Goal: Task Accomplishment & Management: Manage account settings

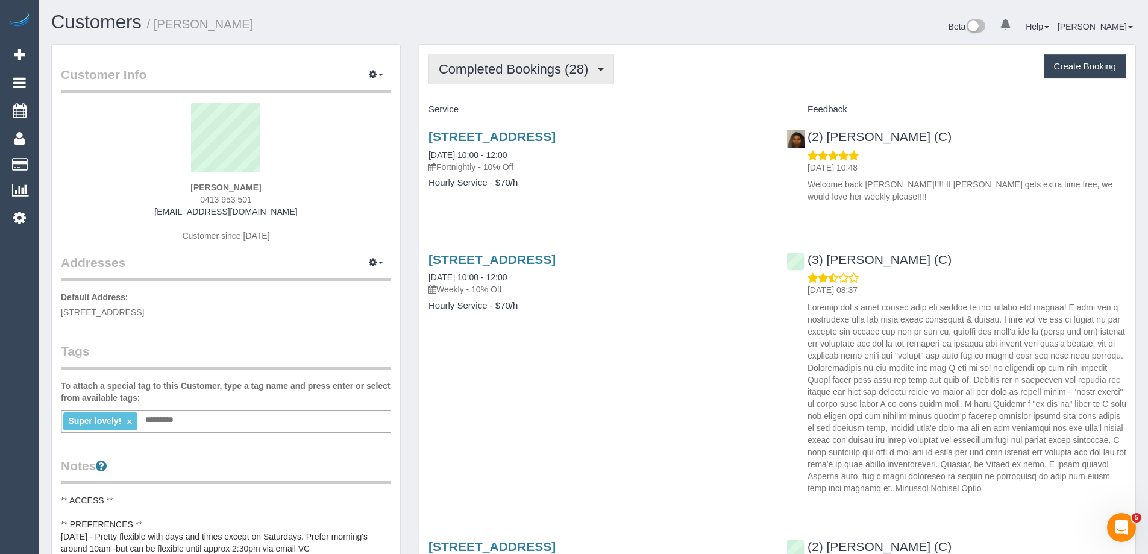
click at [537, 75] on span "Completed Bookings (28)" at bounding box center [517, 68] width 156 height 15
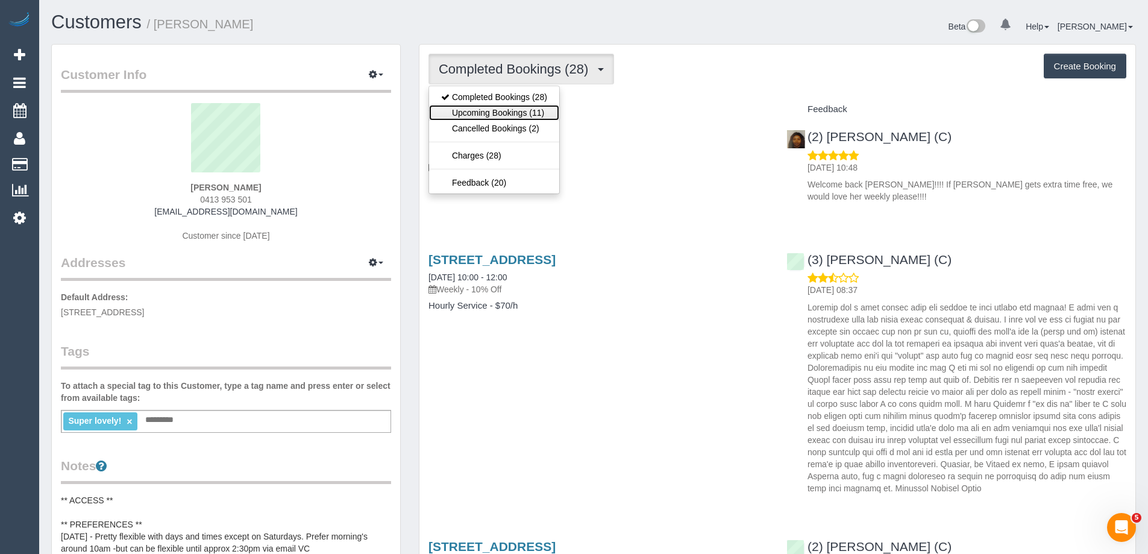
click at [539, 110] on link "Upcoming Bookings (11)" at bounding box center [494, 113] width 130 height 16
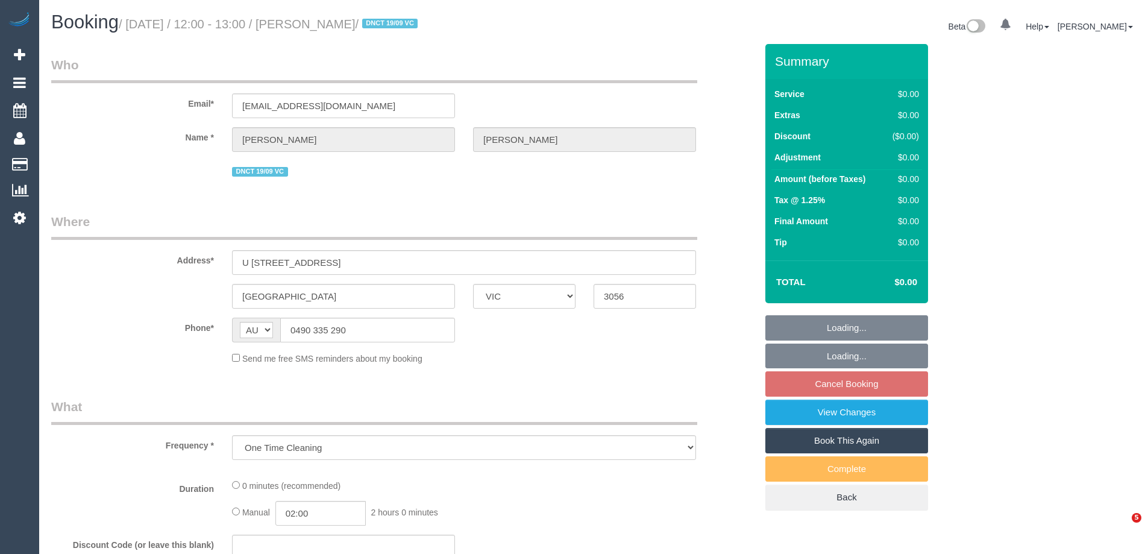
select select "VIC"
select select "string:stripe-pm_1S3ECS2GScqysDRV7Y3VaEz3"
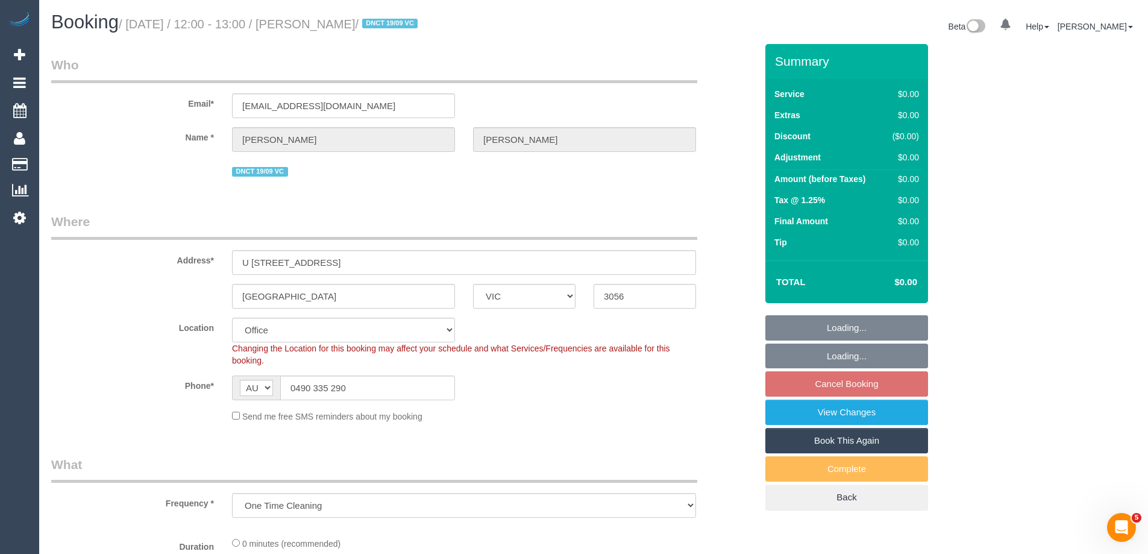
select select "object:715"
select select "number:29"
select select "number:14"
select select "number:19"
select select "number:24"
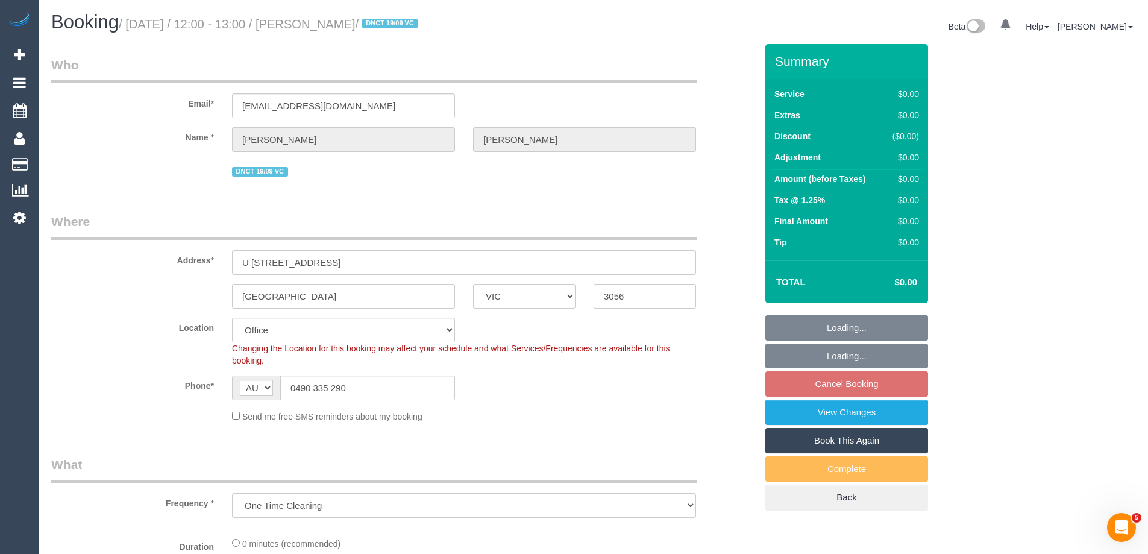
select select "number:33"
select select "number:26"
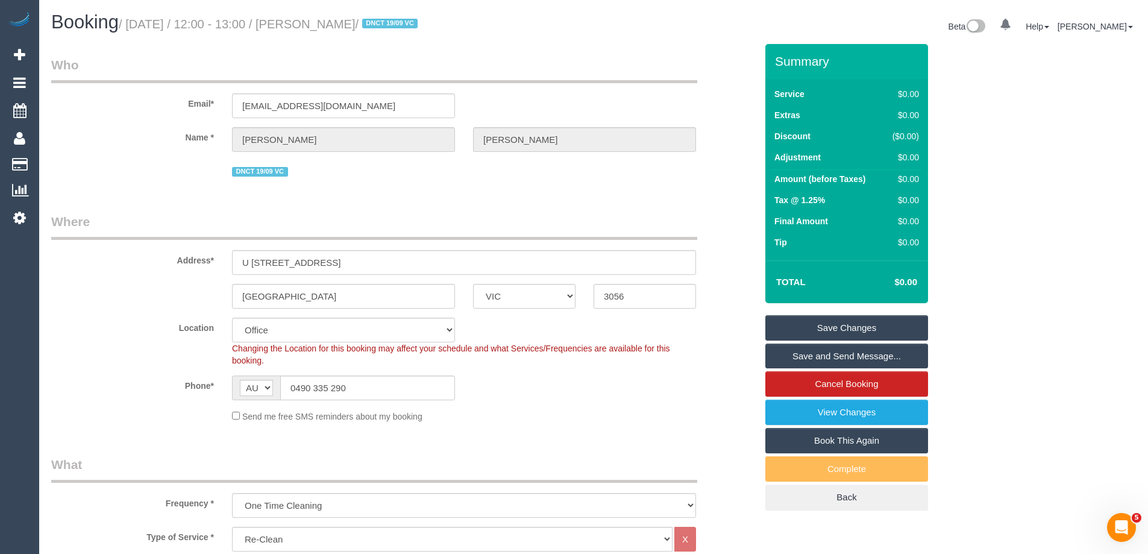
click at [331, 23] on small "/ September 24, 2025 / 12:00 - 13:00 / Trudy Thompson / DNCT 19/09 VC" at bounding box center [270, 23] width 303 height 13
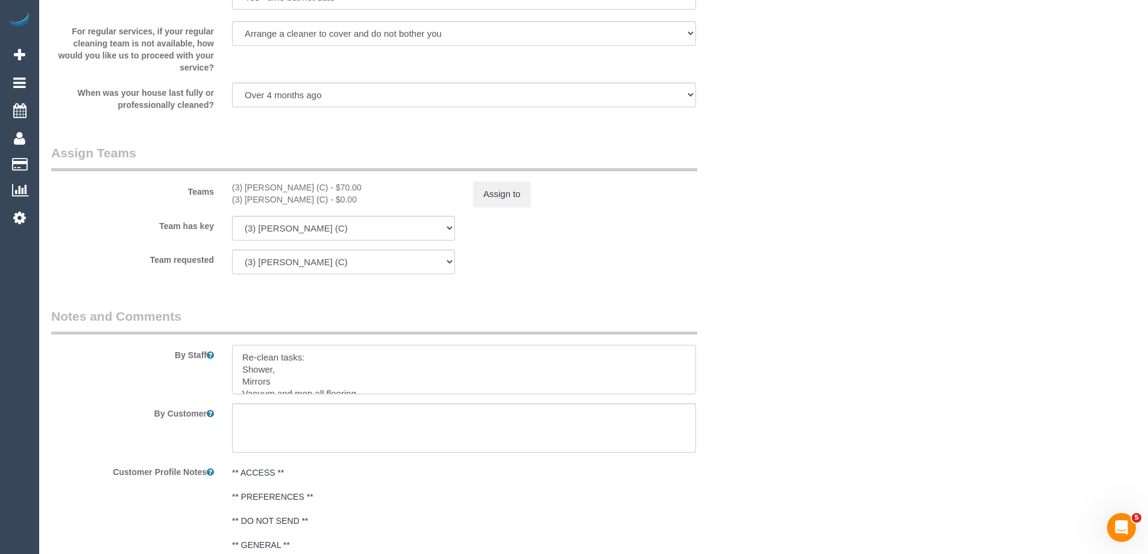
drag, startPoint x: 342, startPoint y: 383, endPoint x: 234, endPoint y: 374, distance: 107.7
click at [234, 374] on textarea at bounding box center [464, 369] width 464 height 49
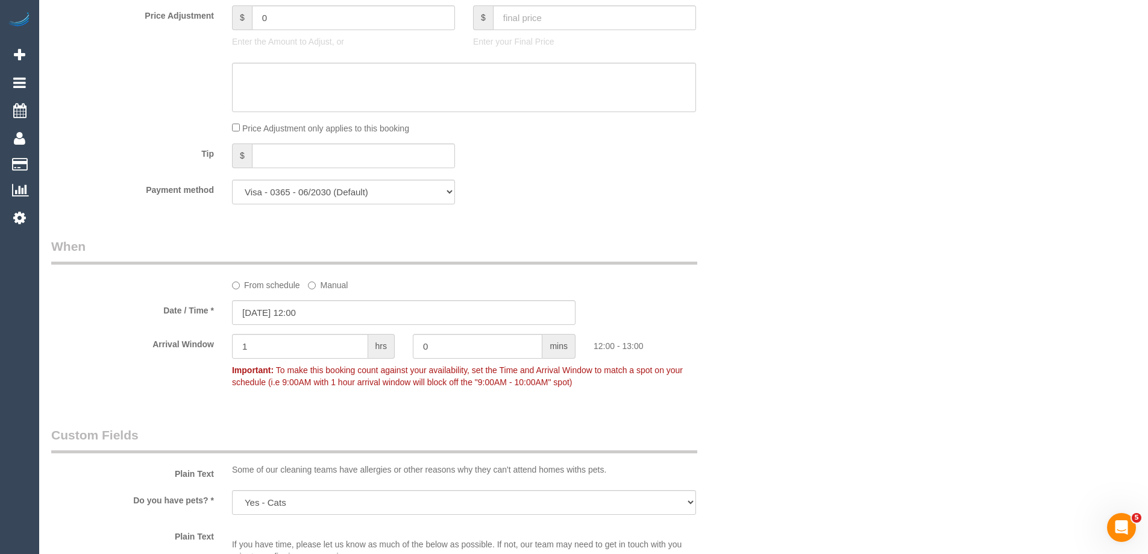
scroll to position [723, 0]
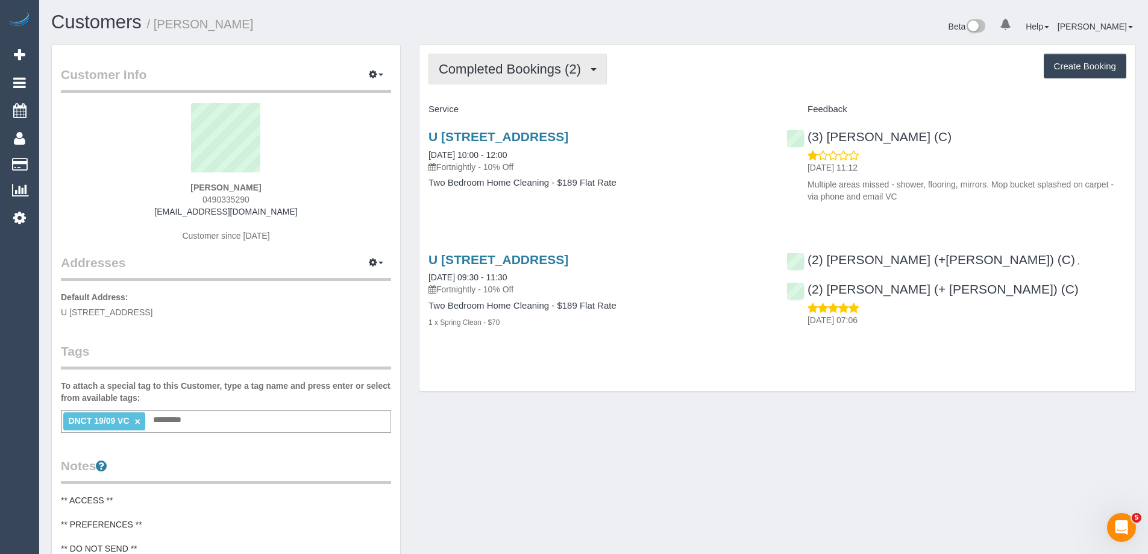
click at [514, 77] on button "Completed Bookings (2)" at bounding box center [518, 69] width 178 height 31
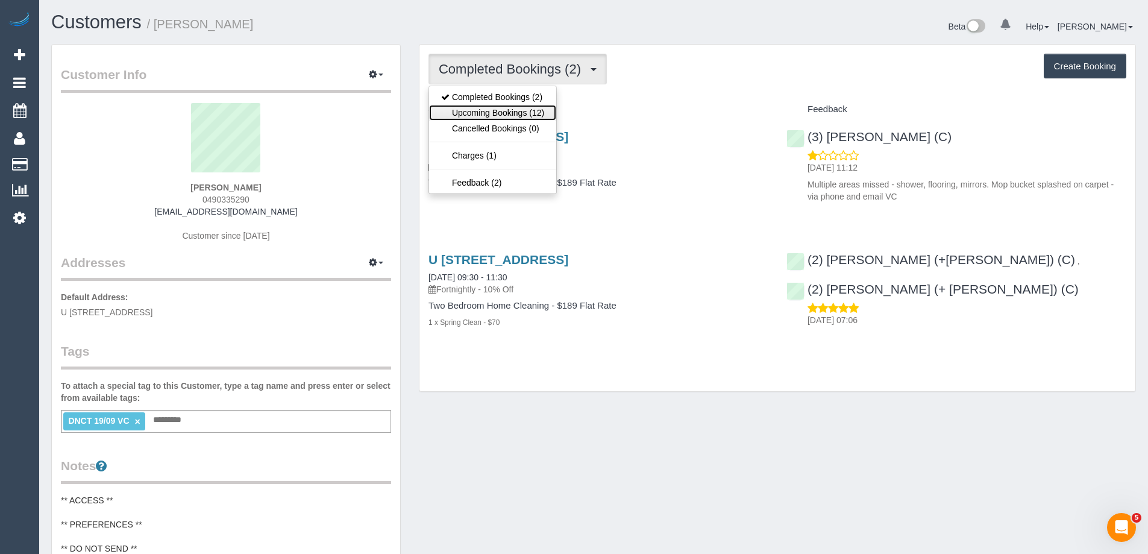
click at [523, 109] on link "Upcoming Bookings (12)" at bounding box center [492, 113] width 127 height 16
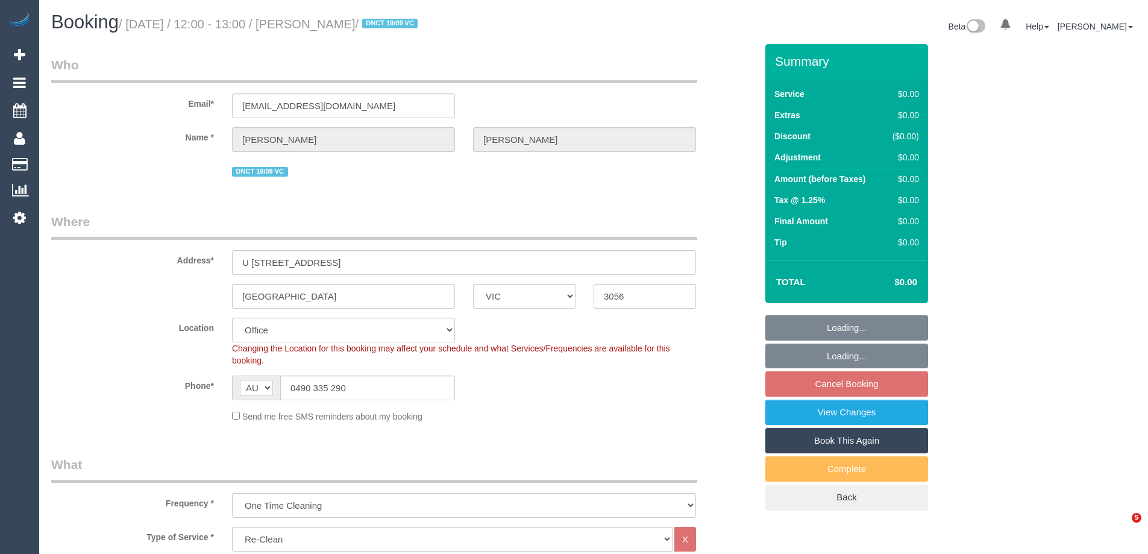
select select "VIC"
select select "number:29"
select select "number:14"
select select "number:19"
select select "number:24"
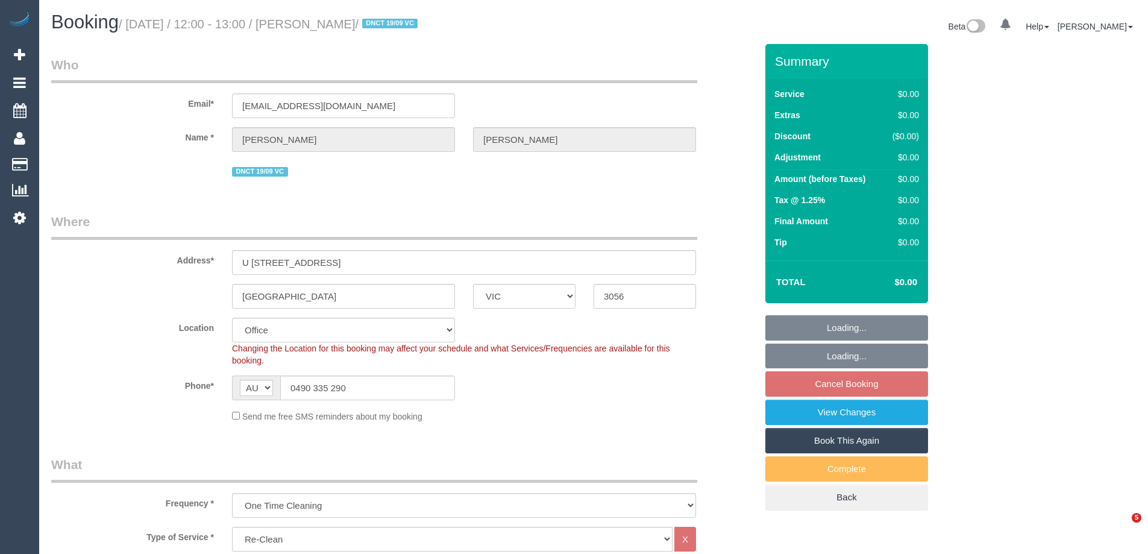
select select "number:33"
select select "number:26"
select select "object:1960"
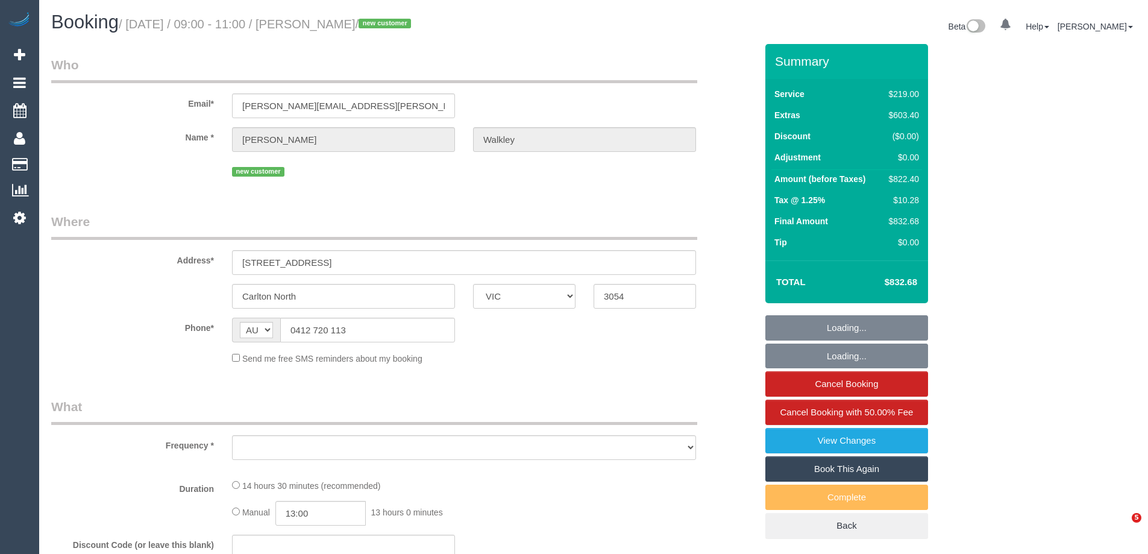
select select "VIC"
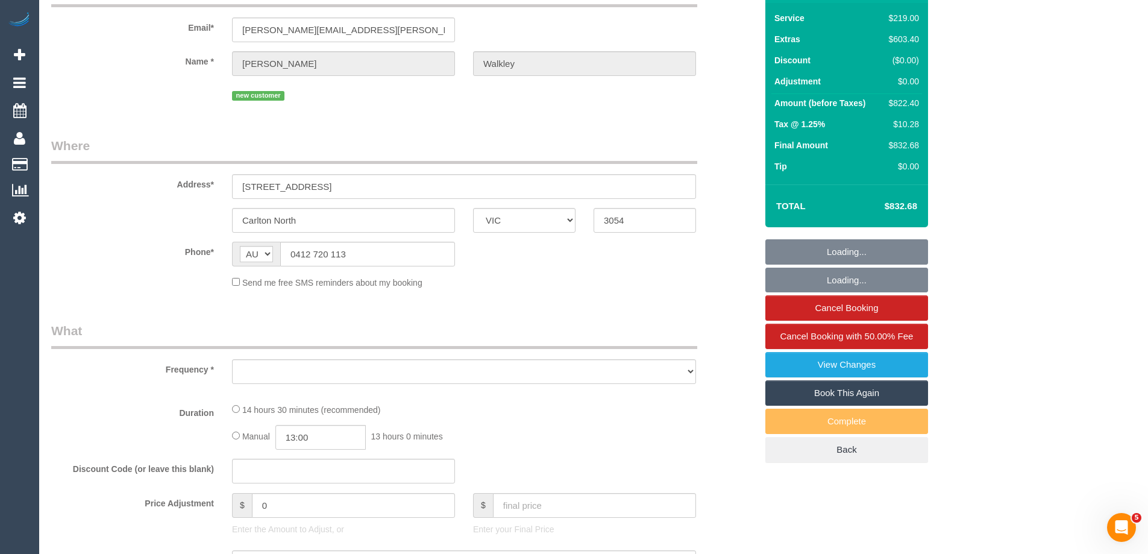
select select "object:4077"
select select "string:stripe-pm_1RyWXR2GScqysDRVCAc4FNRi"
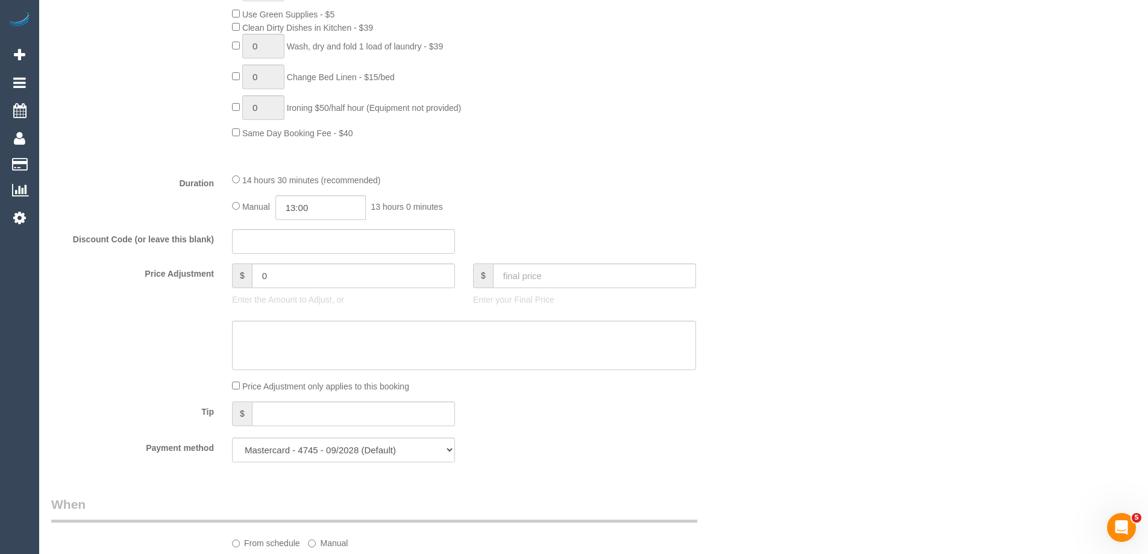
scroll to position [1382, 0]
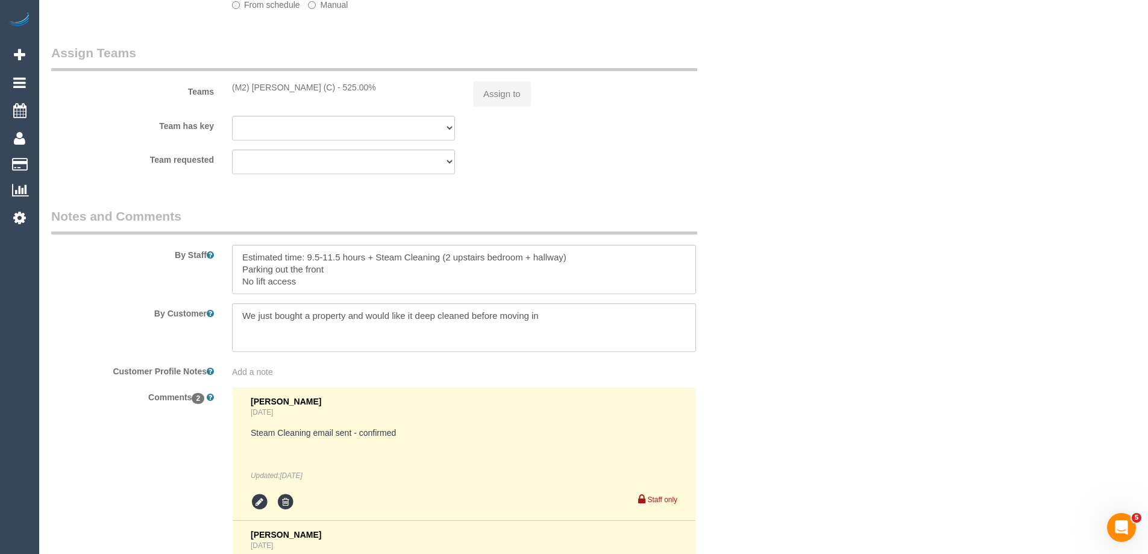
select select "spot1"
select select "number:28"
select select "number:14"
select select "number:19"
select select "number:25"
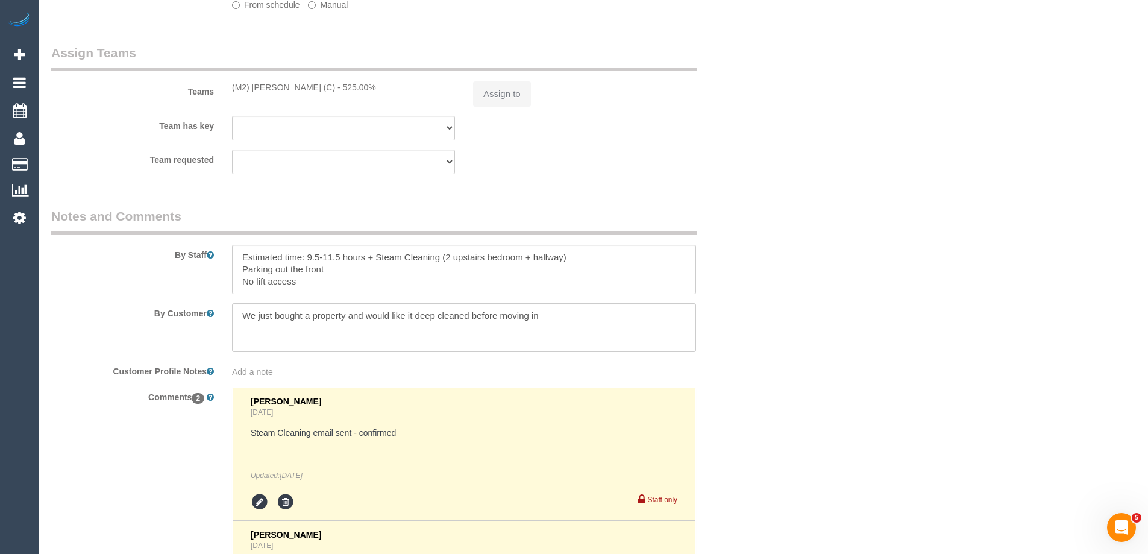
select select "number:13"
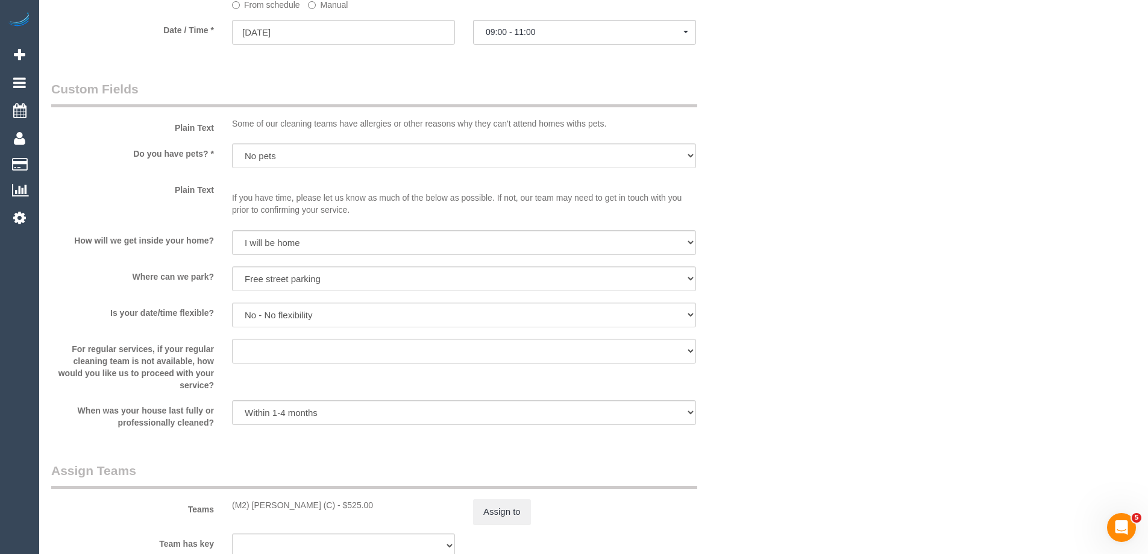
select select "object:5219"
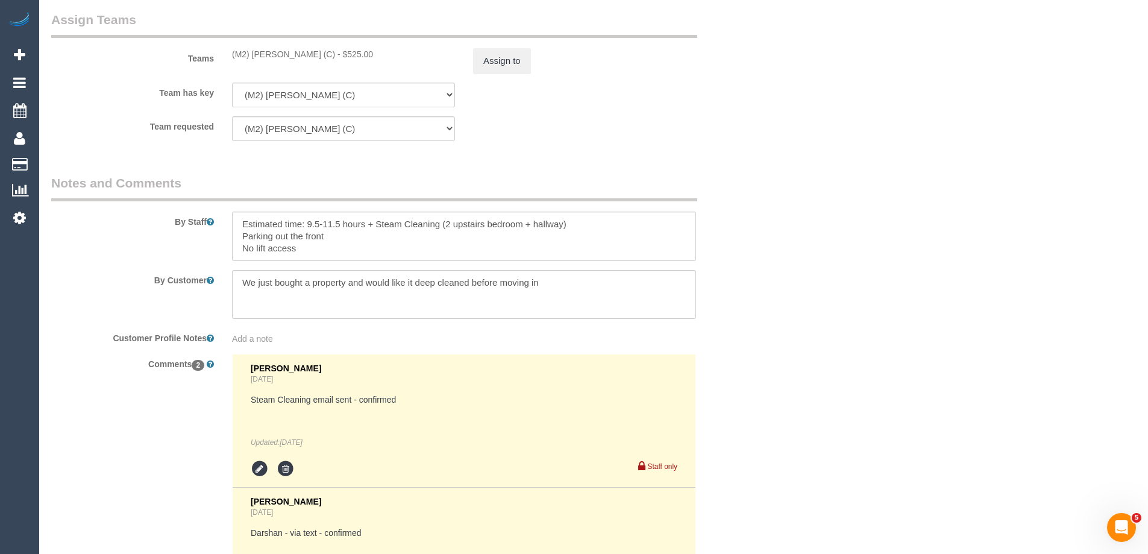
scroll to position [1804, 0]
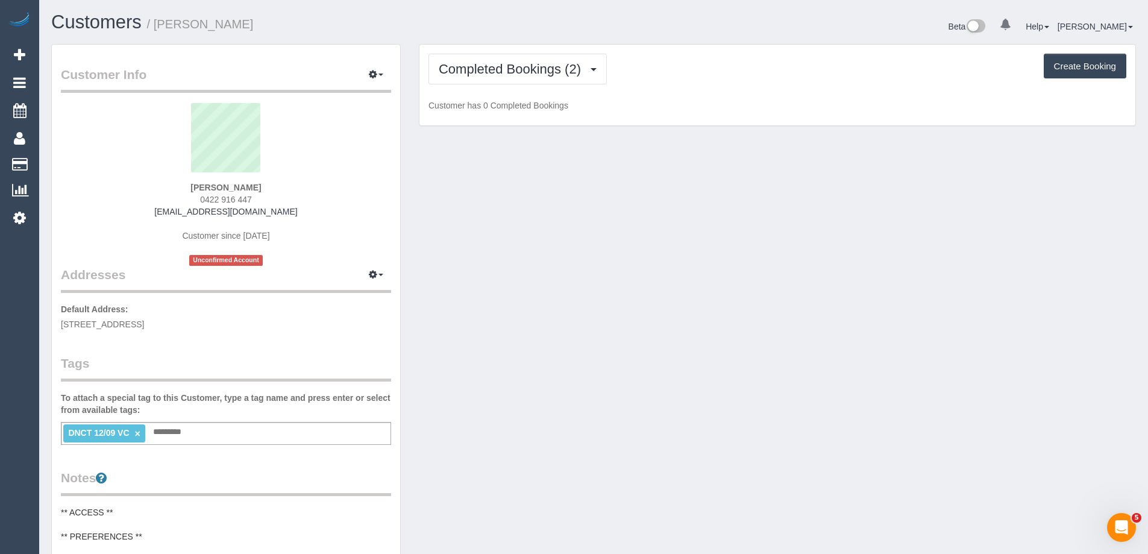
drag, startPoint x: 256, startPoint y: 200, endPoint x: 175, endPoint y: 200, distance: 80.8
click at [175, 200] on div "Alison Cranston 0422 916 447 alison.cranston91@gmail.com Customer since 2025 Un…" at bounding box center [226, 184] width 330 height 163
copy span "0422 916 447"
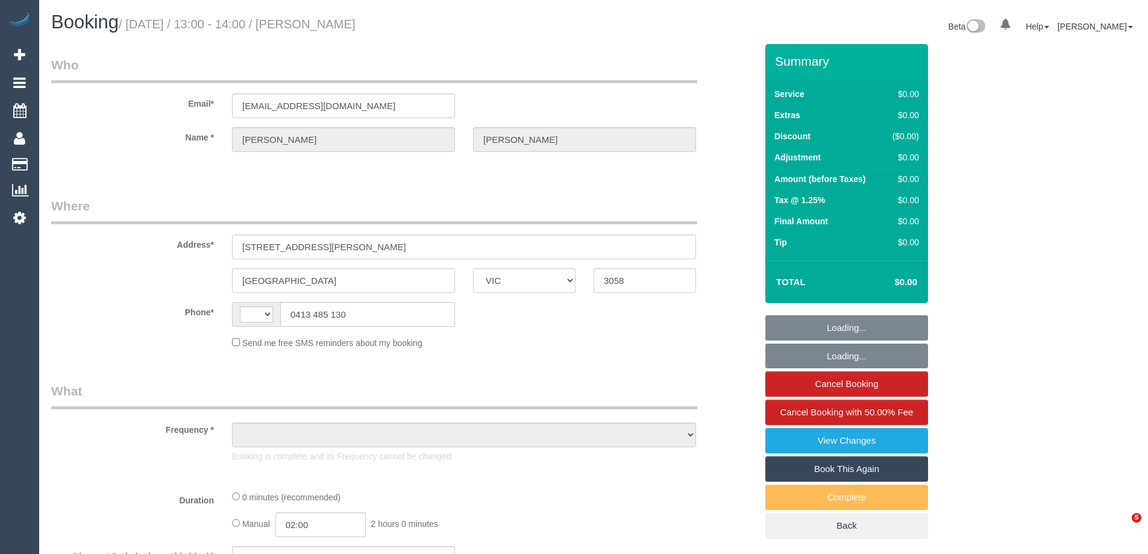
select select "VIC"
select select "string:AU"
select select "object:537"
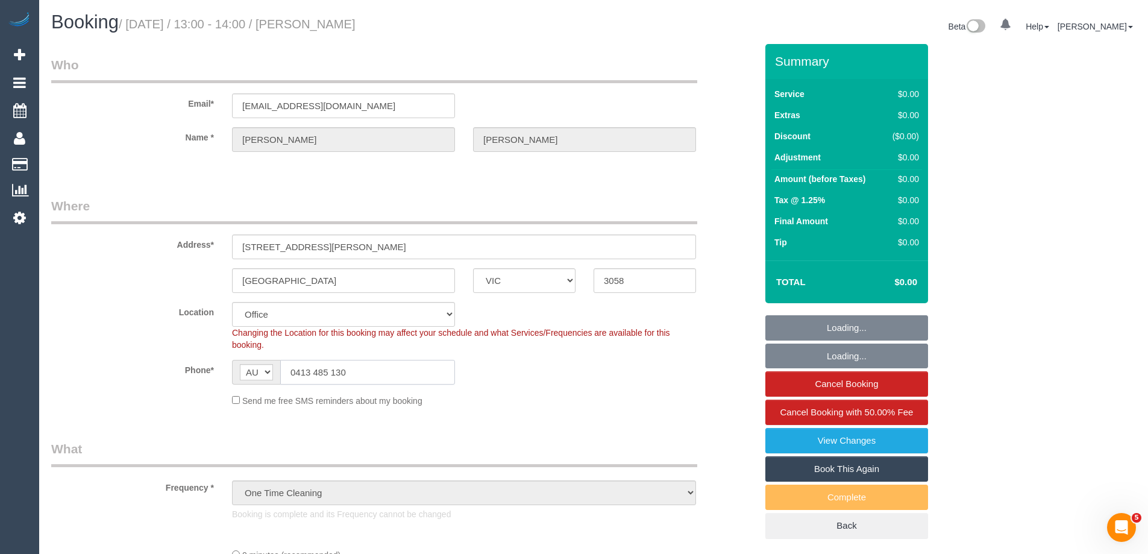
select select "number:28"
select select "number:17"
select select "number:18"
select select "number:24"
select select "object:2050"
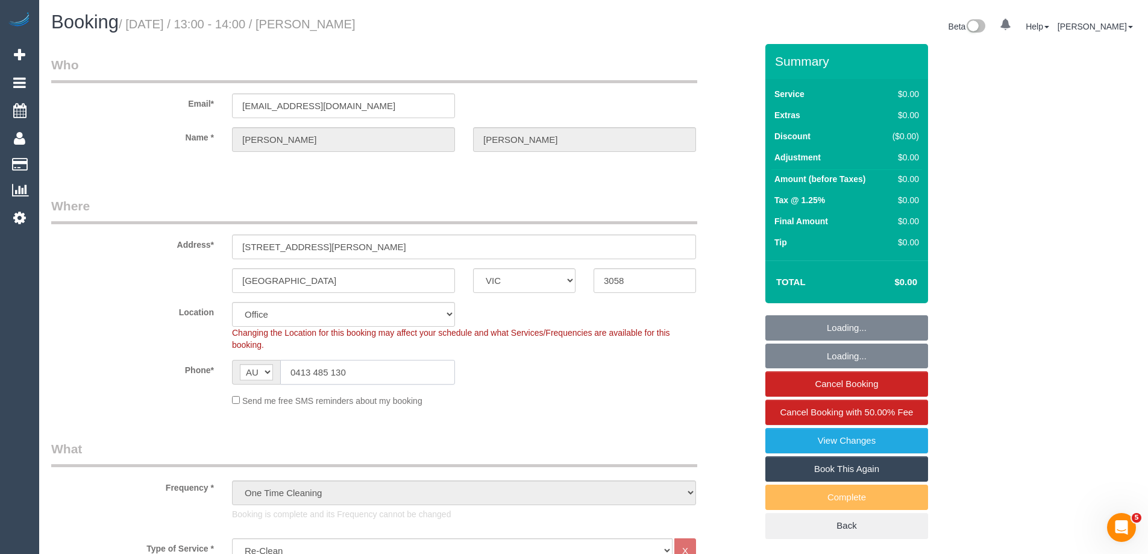
select select "string:stripe-pm_1Ry1ER2GScqysDRVt0ZAC5Tt"
drag, startPoint x: 359, startPoint y: 369, endPoint x: 289, endPoint y: 369, distance: 69.9
click at [289, 369] on input "0413 485 130" at bounding box center [367, 372] width 175 height 25
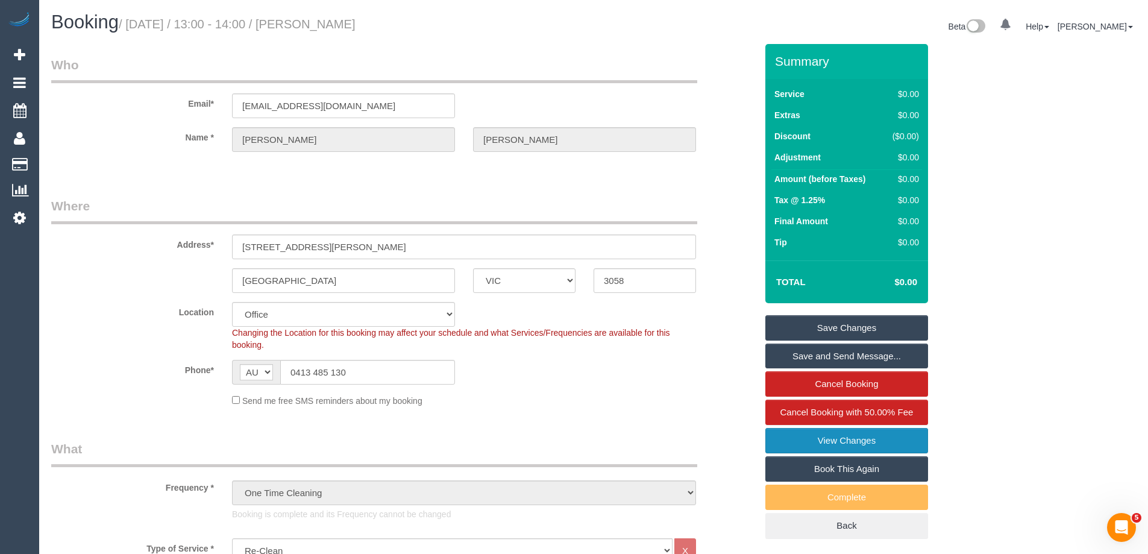
click at [882, 437] on link "View Changes" at bounding box center [846, 440] width 163 height 25
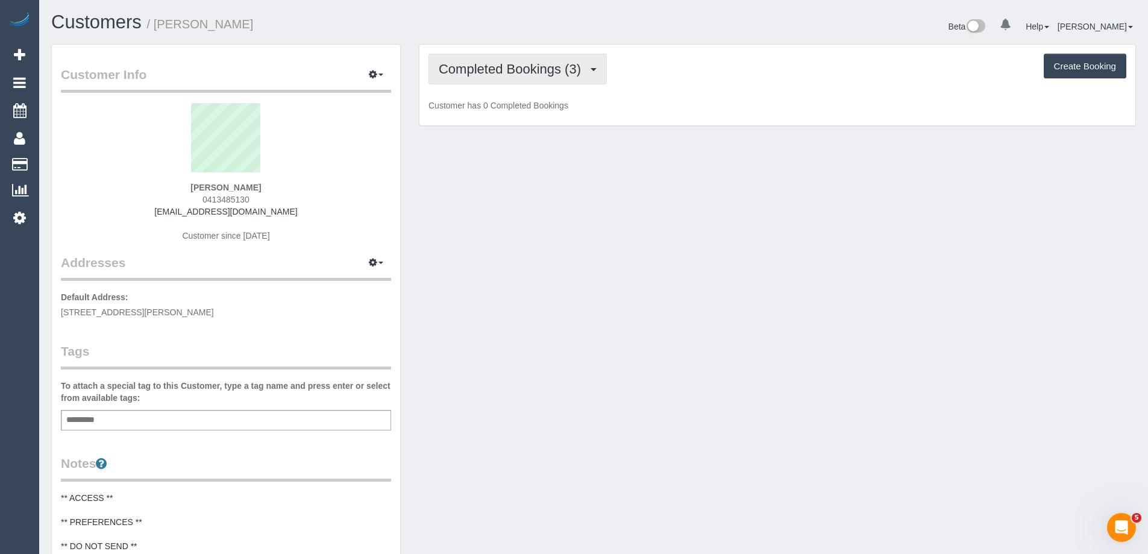
click at [506, 68] on span "Completed Bookings (3)" at bounding box center [513, 68] width 148 height 15
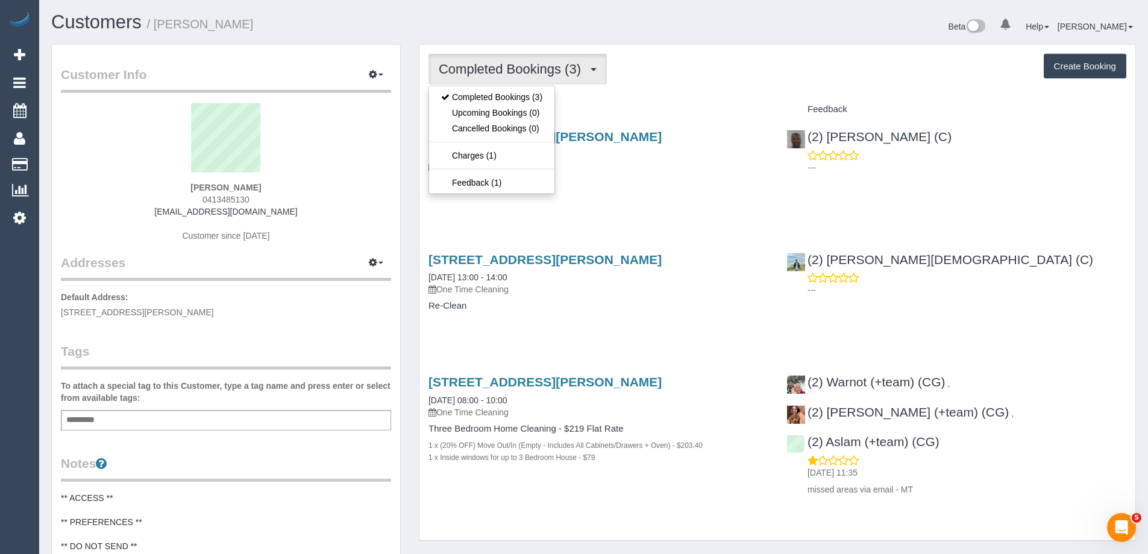
click at [673, 71] on div "Completed Bookings (3) Completed Bookings (3) Upcoming Bookings (0) Cancelled B…" at bounding box center [778, 69] width 698 height 31
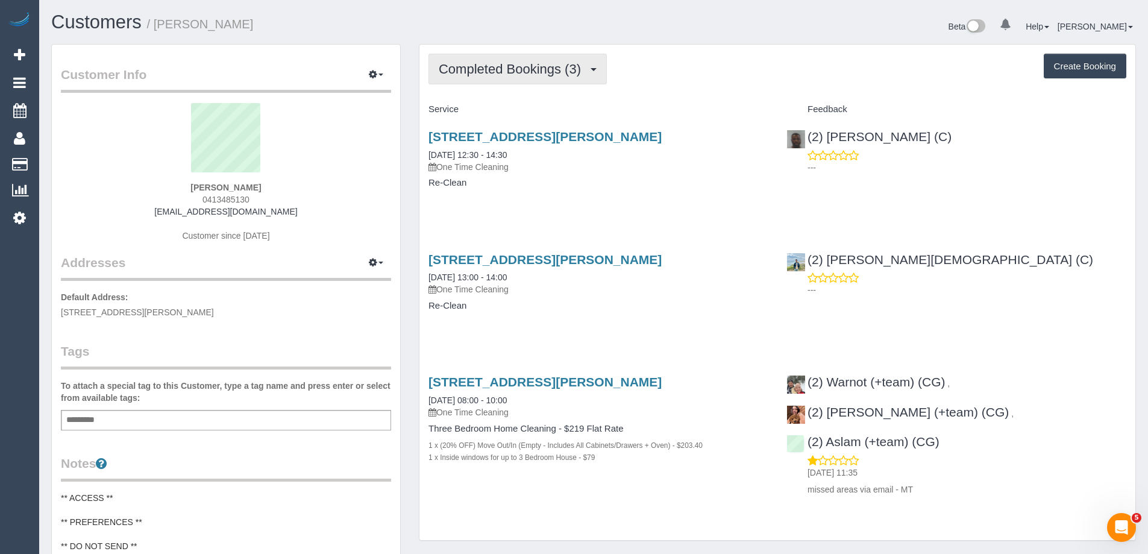
click at [556, 71] on span "Completed Bookings (3)" at bounding box center [513, 68] width 148 height 15
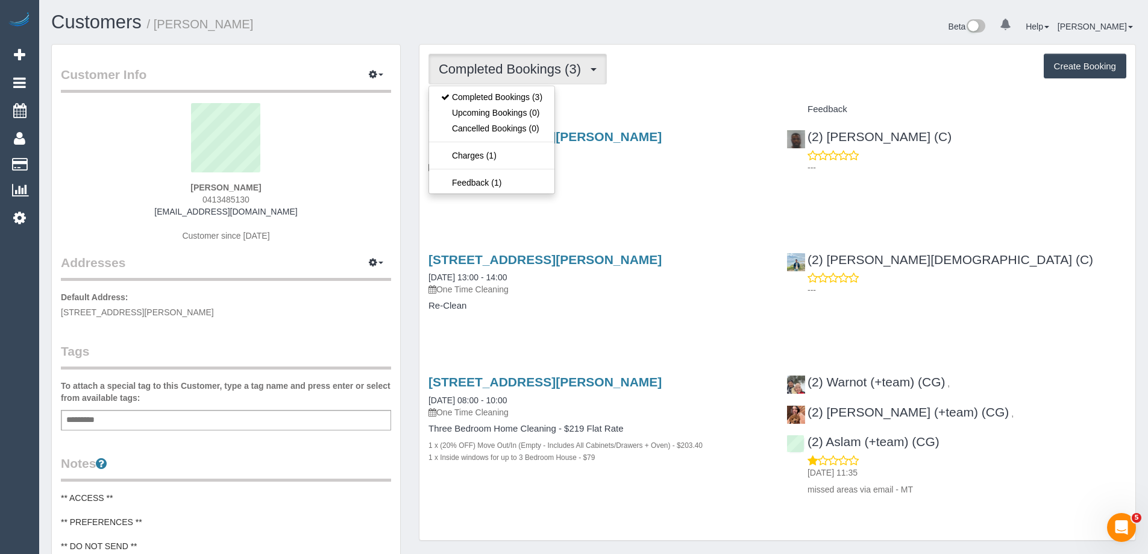
click at [708, 108] on h4 "Service" at bounding box center [599, 109] width 340 height 10
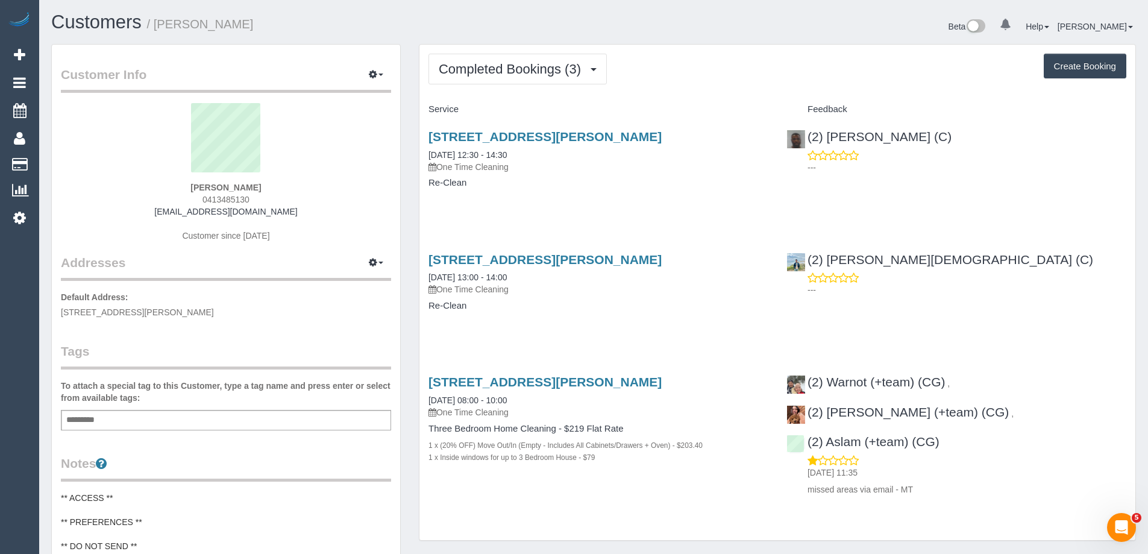
scroll to position [22, 0]
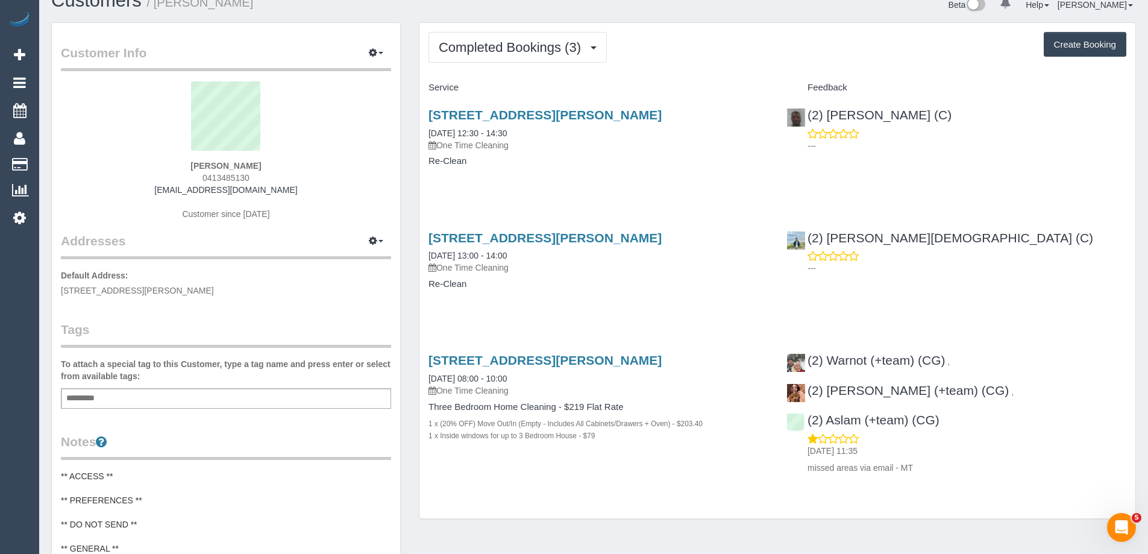
drag, startPoint x: 261, startPoint y: 165, endPoint x: 167, endPoint y: 165, distance: 94.0
click at [167, 165] on div "Jodi Clark 0413485130 jodiclark72@gmail.com Customer since 2025" at bounding box center [226, 156] width 330 height 151
copy strong "Jodi Clark"
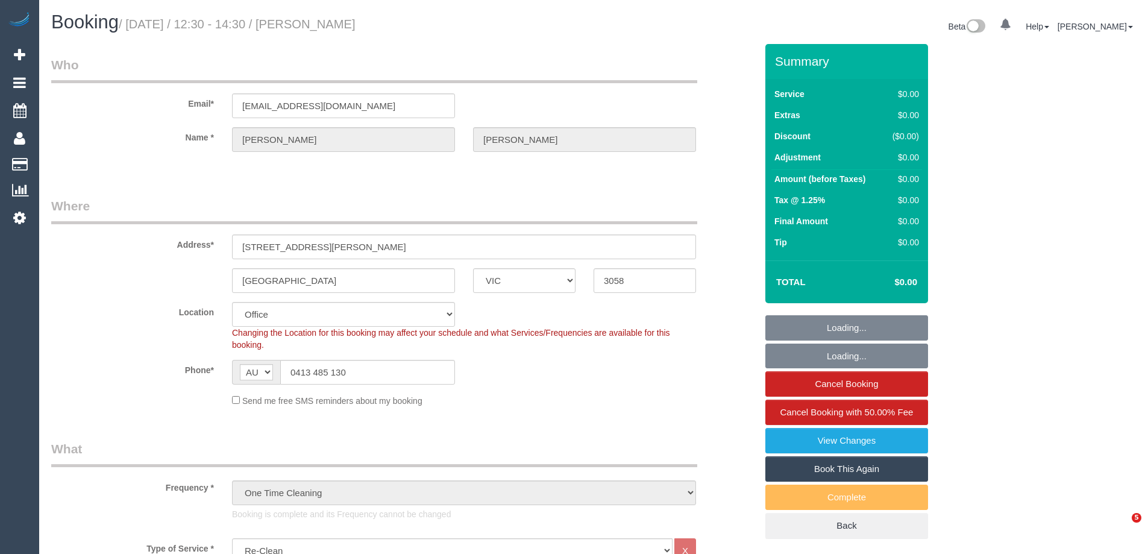
select select "VIC"
select select "string:stripe-pm_1Ry1ER2GScqysDRVt0ZAC5Tt"
select select "number:28"
select select "number:17"
select select "number:18"
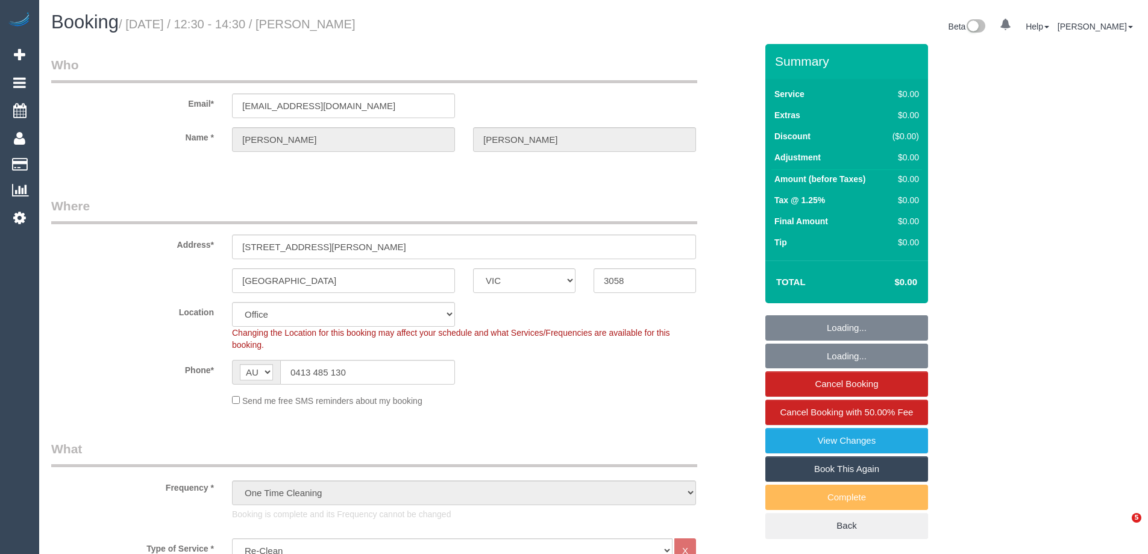
select select "number:24"
select select "object:2120"
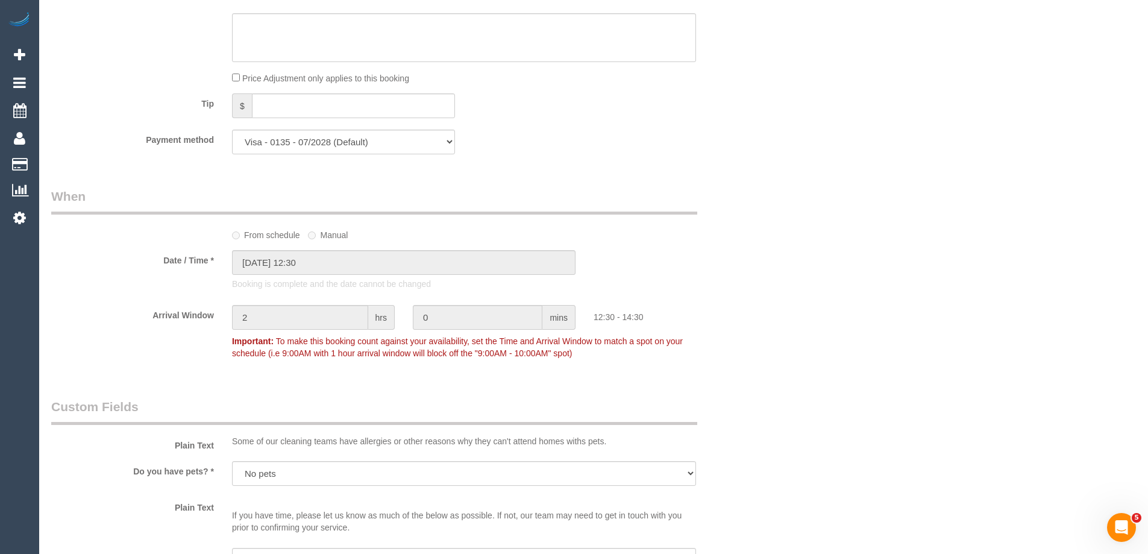
scroll to position [1447, 0]
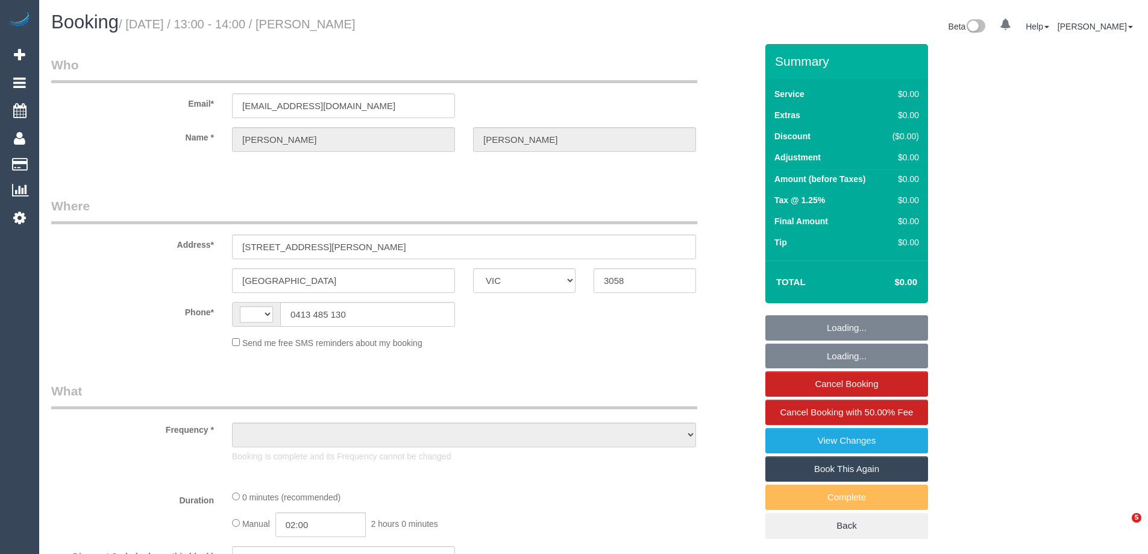
select select "VIC"
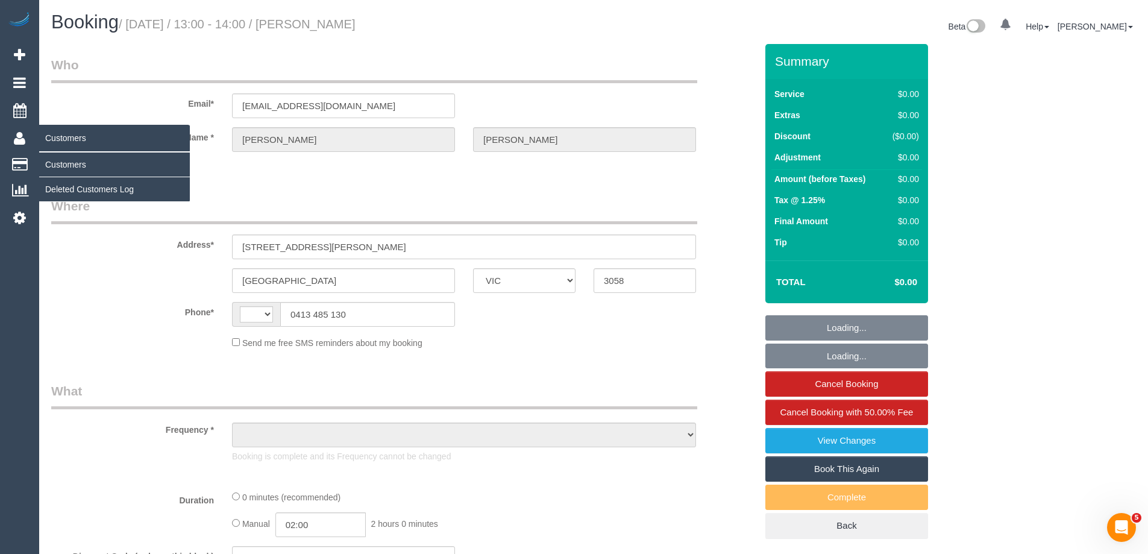
select select "string:AU"
select select "object:537"
select select "string:stripe-pm_1Ry1ER2GScqysDRVt0ZAC5Tt"
select select "number:28"
select select "number:17"
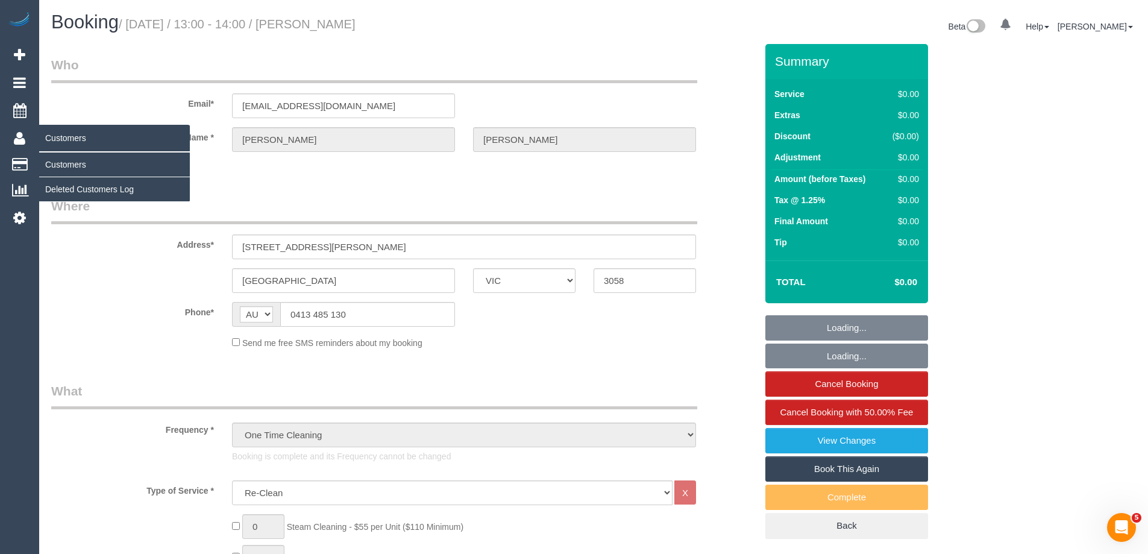
select select "number:18"
select select "number:24"
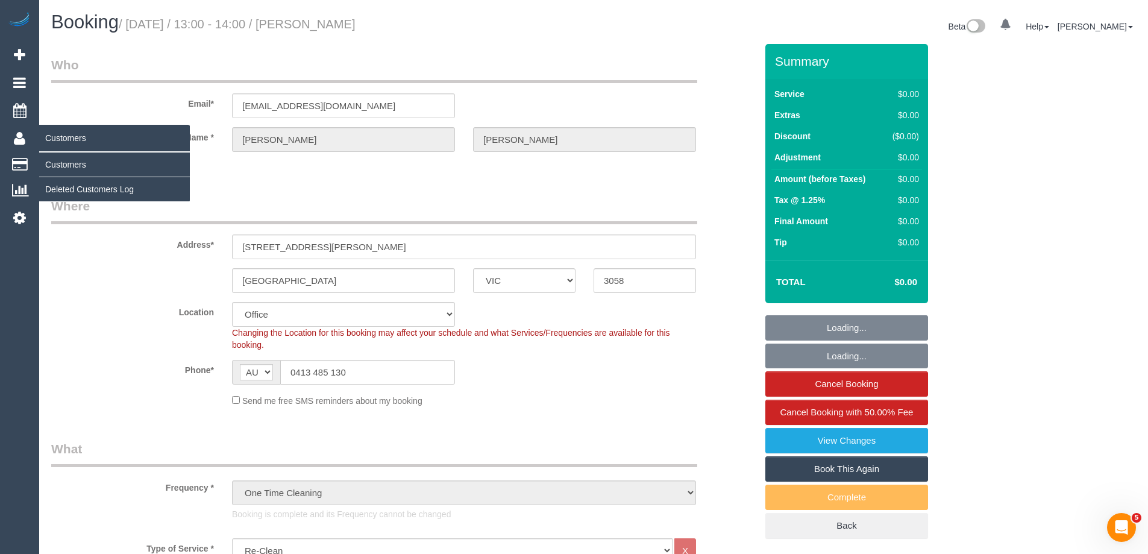
select select "object:2123"
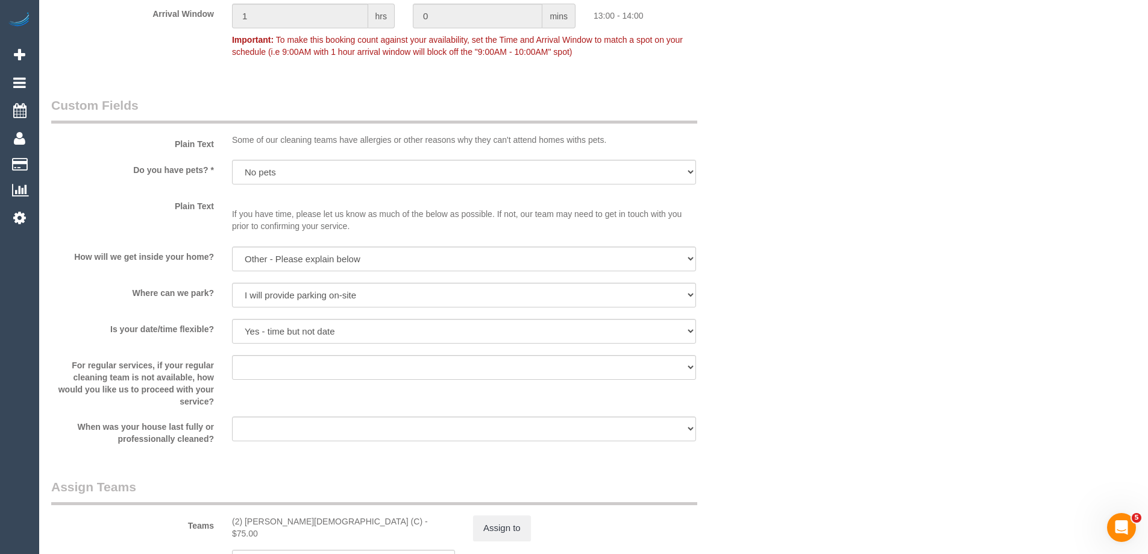
scroll to position [1567, 0]
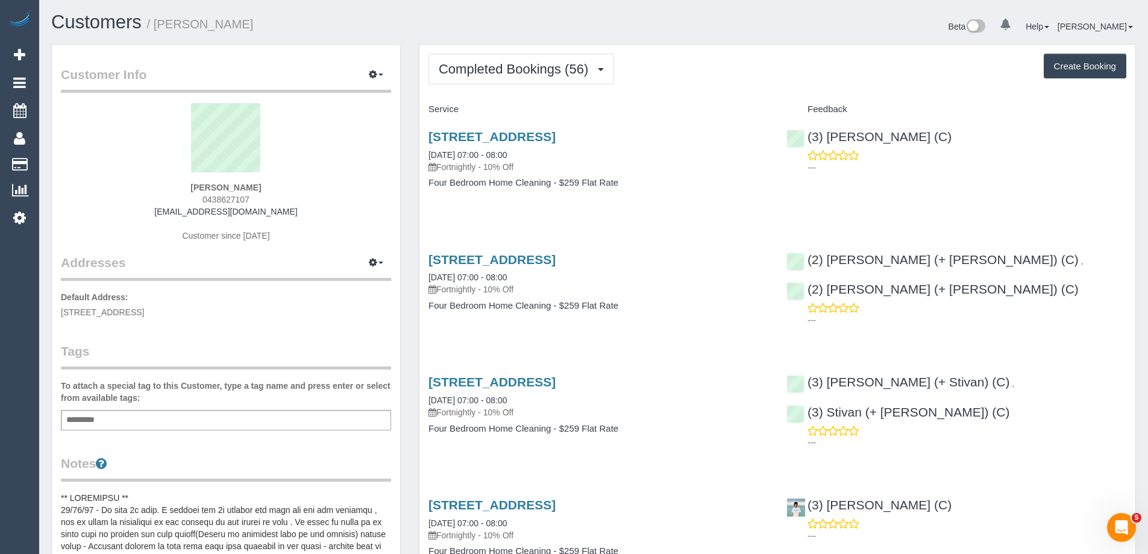
drag, startPoint x: 719, startPoint y: 129, endPoint x: 424, endPoint y: 142, distance: 295.6
click at [424, 142] on div "[STREET_ADDRESS] [DATE] 07:00 - 08:00 Fortnightly - 10% Off Four Bedroom Home C…" at bounding box center [598, 165] width 358 height 93
copy link "[STREET_ADDRESS]"
click at [743, 248] on div "5/12-14 Chomley Street, Prahran, VIC 3181 08/09/2025 07:00 - 08:00 Fortnightly …" at bounding box center [598, 288] width 358 height 93
click at [522, 69] on span "Completed Bookings (56)" at bounding box center [517, 68] width 156 height 15
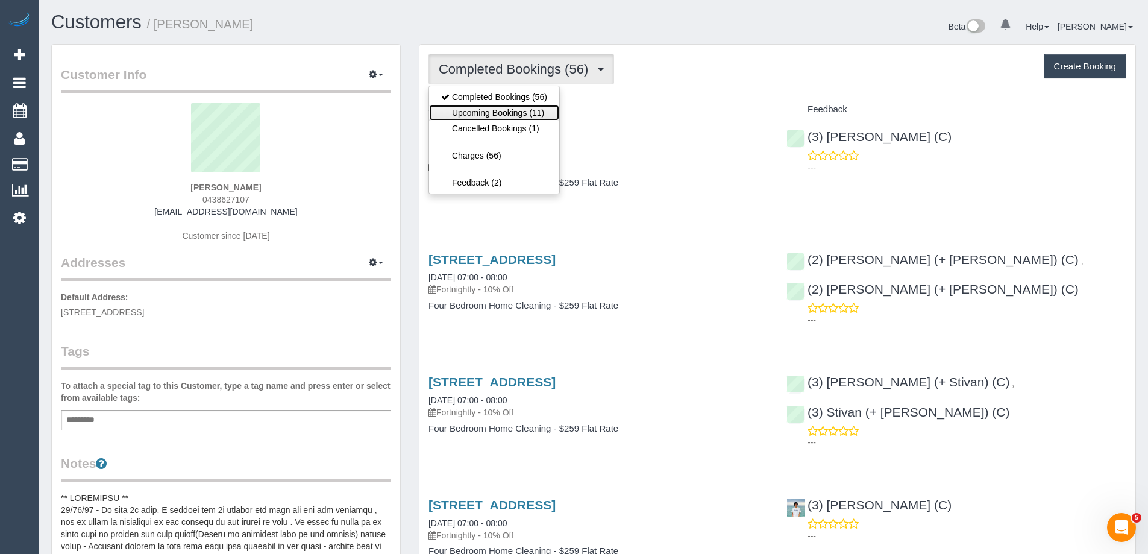
click at [501, 108] on link "Upcoming Bookings (11)" at bounding box center [494, 113] width 130 height 16
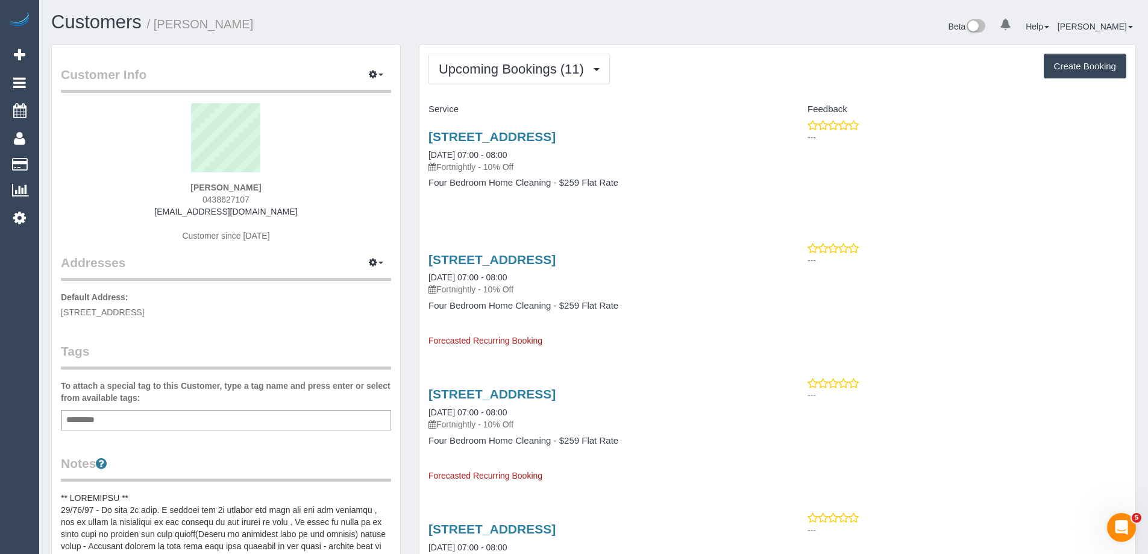
drag, startPoint x: 269, startPoint y: 202, endPoint x: 200, endPoint y: 203, distance: 69.9
click at [200, 203] on div "Tracy Watson 0438627107 twatson9@icloud.com Customer since 2023" at bounding box center [226, 178] width 330 height 151
copy span "0438627107"
click at [293, 215] on div "Tracy Watson 0438627107 twatson9@icloud.com Customer since 2023" at bounding box center [226, 178] width 330 height 151
drag, startPoint x: 244, startPoint y: 217, endPoint x: 115, endPoint y: 215, distance: 128.4
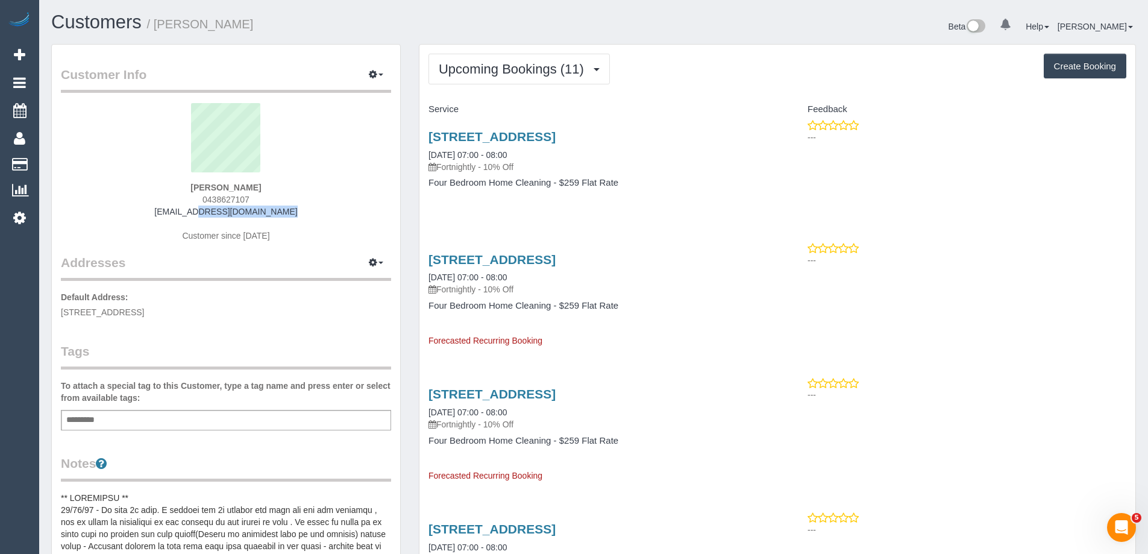
click at [115, 215] on div "Tracy Watson 0438627107 twatson9@icloud.com Customer since 2023" at bounding box center [226, 178] width 330 height 151
copy link "[EMAIL_ADDRESS][DOMAIN_NAME]"
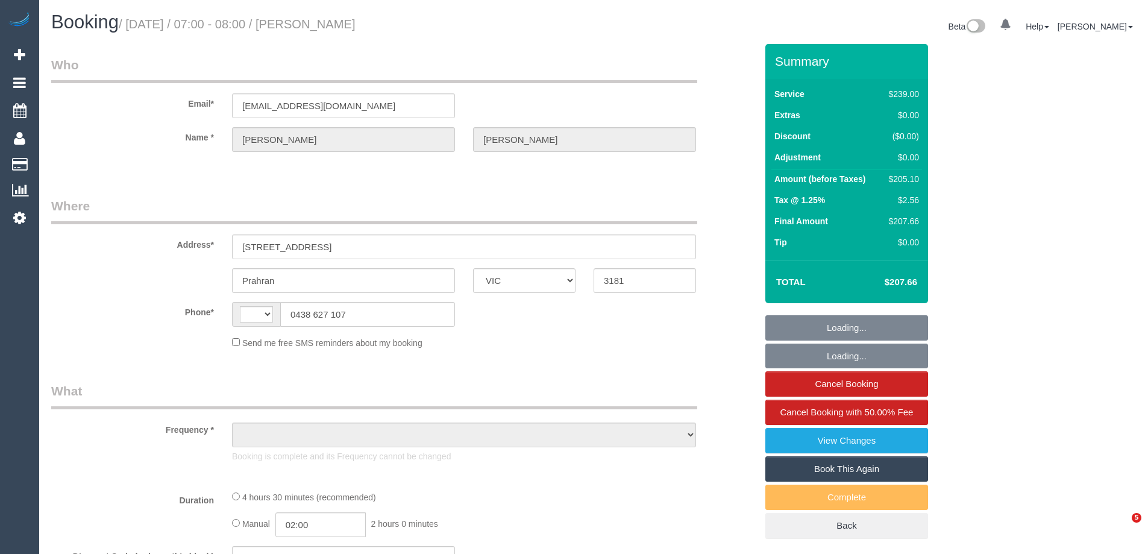
select select "VIC"
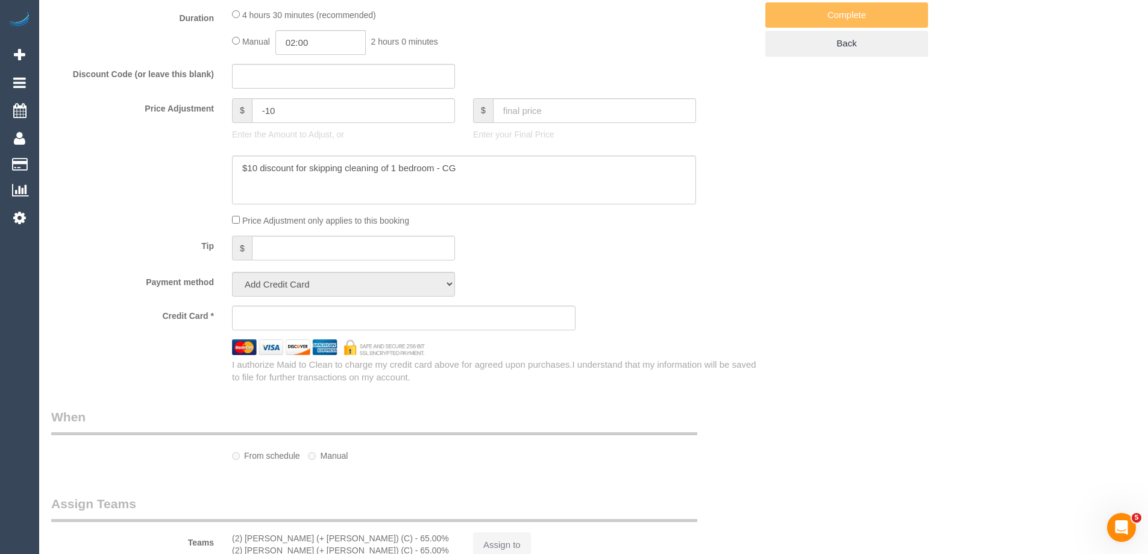
select select "string:AU"
select select "string:stripe-pm_1R9wRX2GScqysDRVwGHVwlr4"
select select "number:27"
select select "number:14"
select select "number:19"
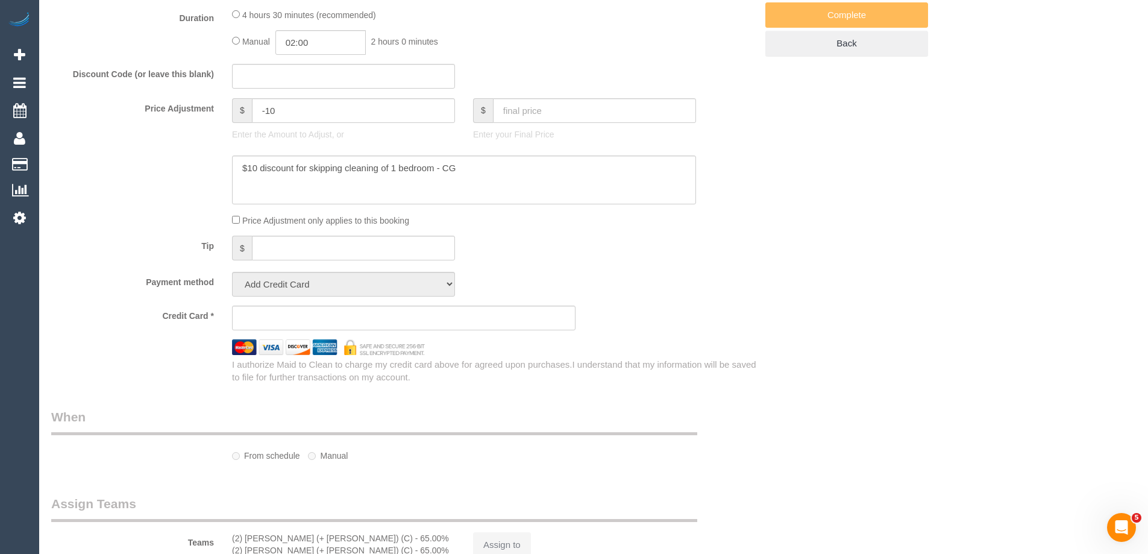
select select "number:22"
select select "number:34"
select select "number:11"
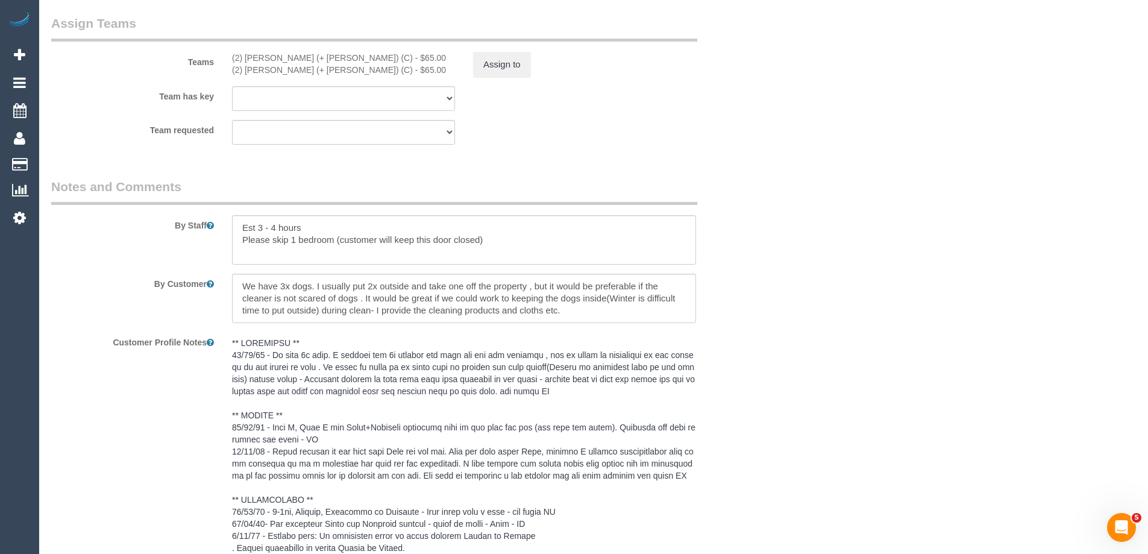
select select "object:1421"
select select "spot1"
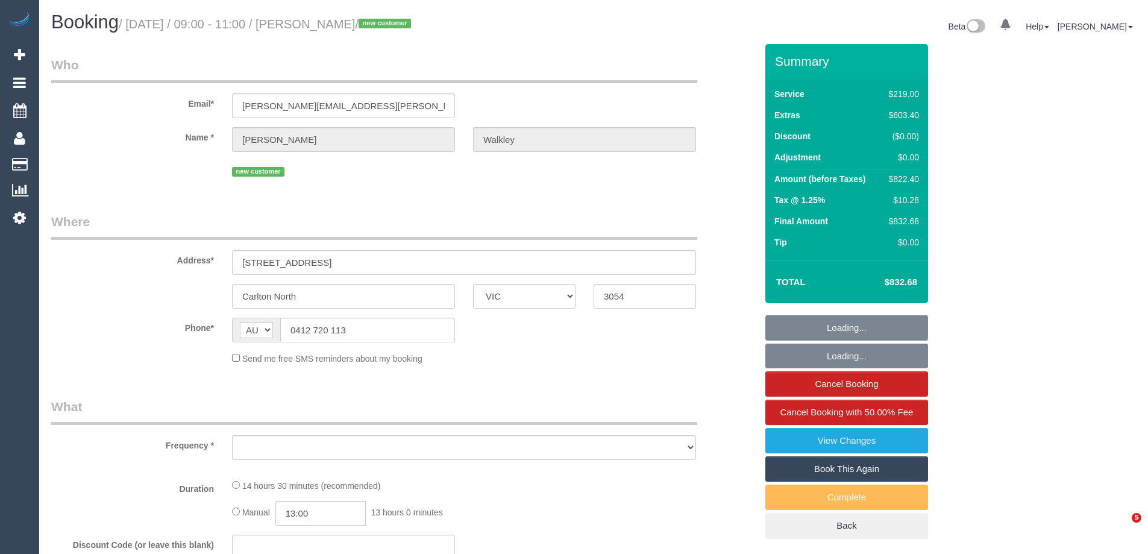
select select "VIC"
select select "object:1035"
select select "string:stripe-pm_1RyWXR2GScqysDRVCAc4FNRi"
select select "number:28"
select select "number:14"
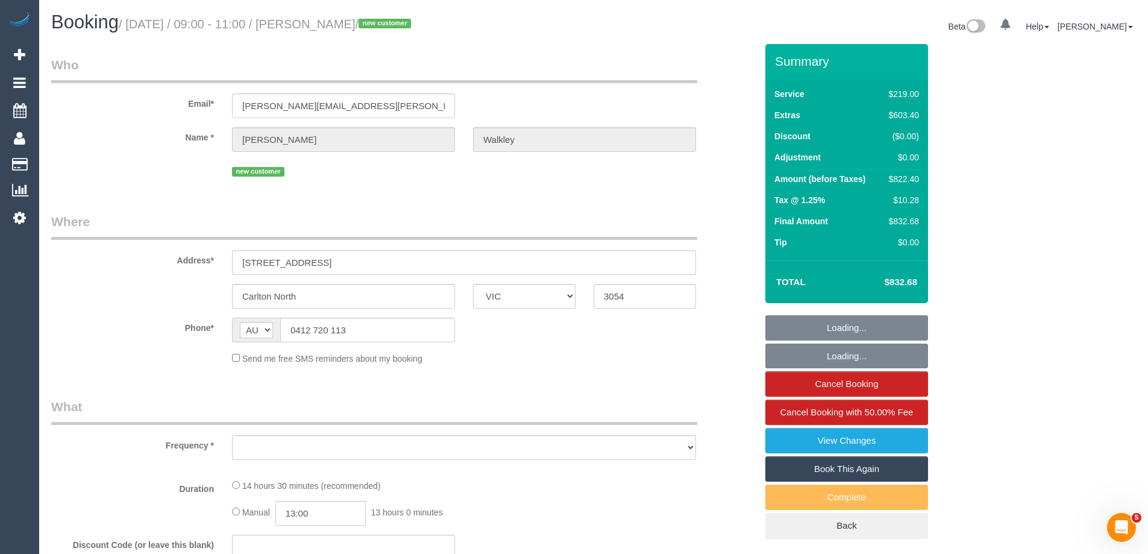
select select "number:19"
select select "number:25"
select select "number:13"
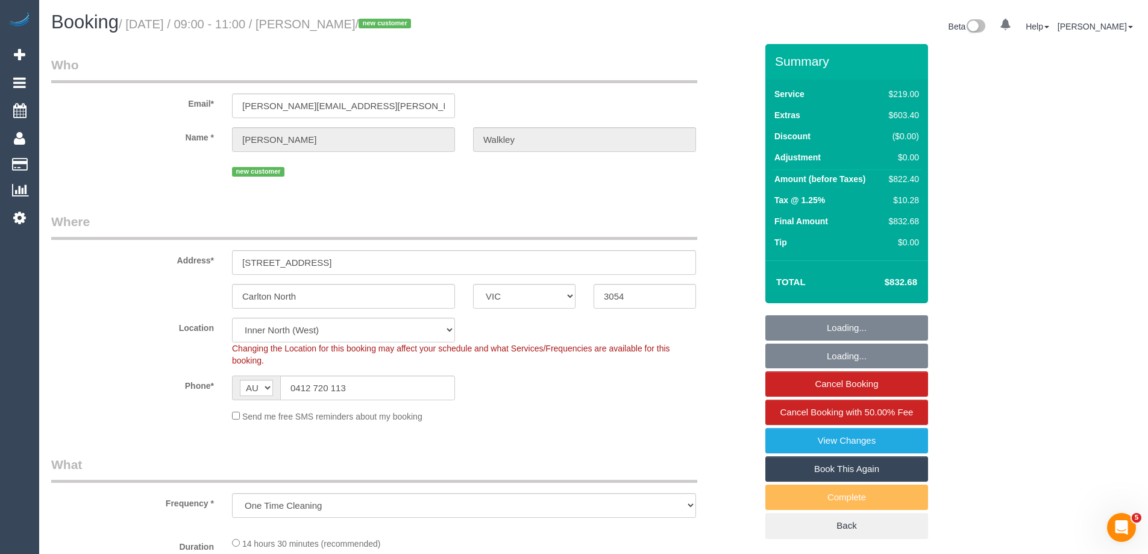
select select "object:1284"
select select "spot1"
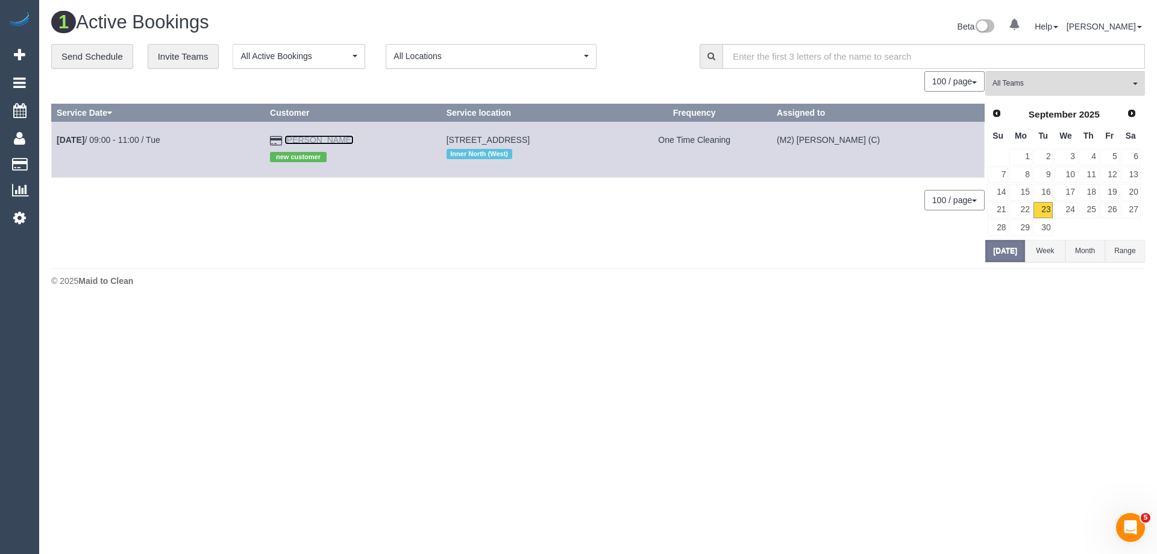
click at [304, 139] on link "[PERSON_NAME]" at bounding box center [318, 140] width 69 height 10
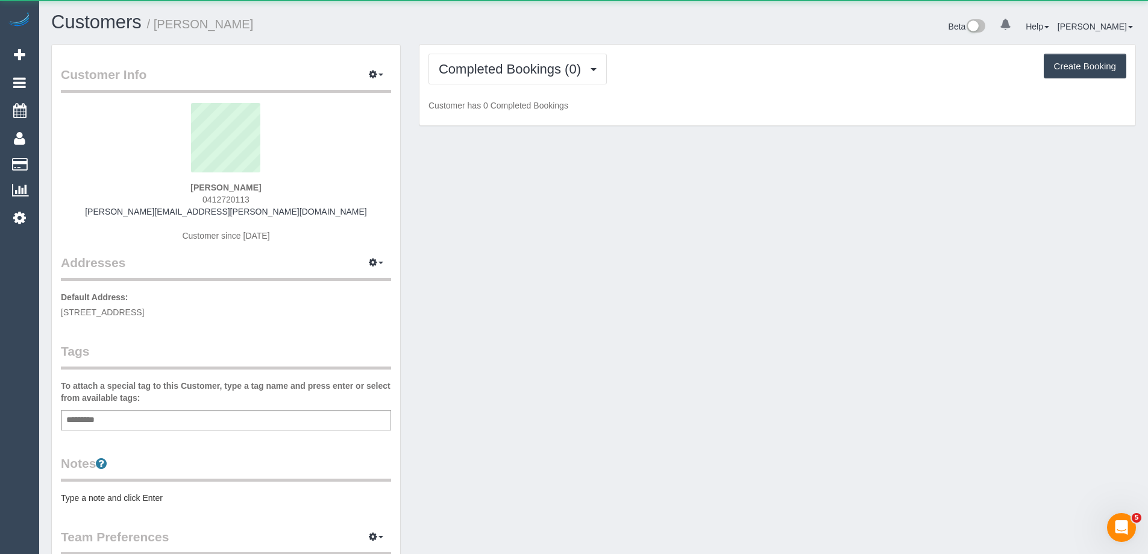
click at [187, 422] on div "Add a tag" at bounding box center [226, 420] width 330 height 20
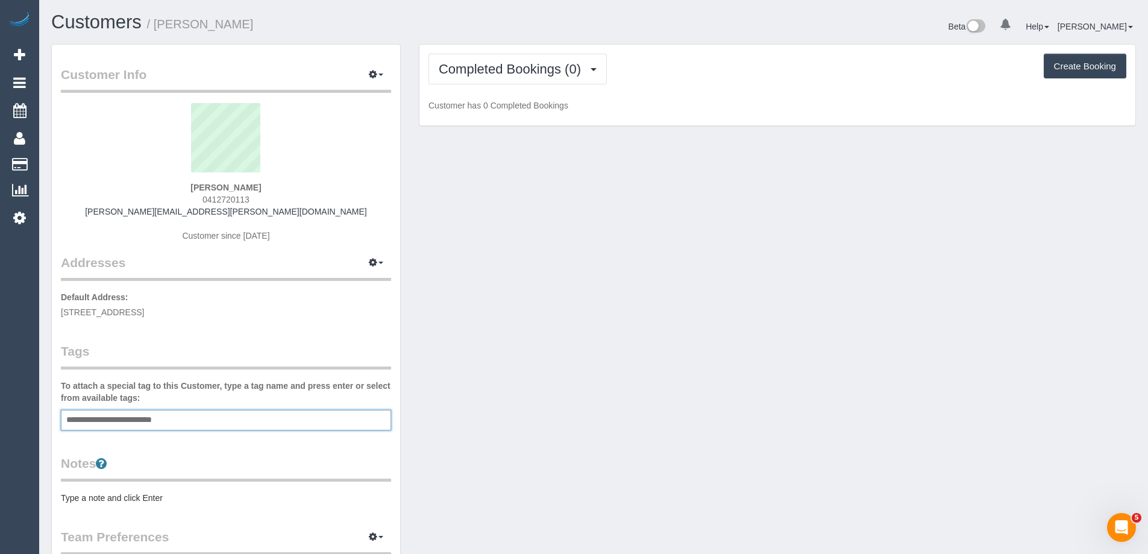
type input "**********"
